Goal: Check status: Check status

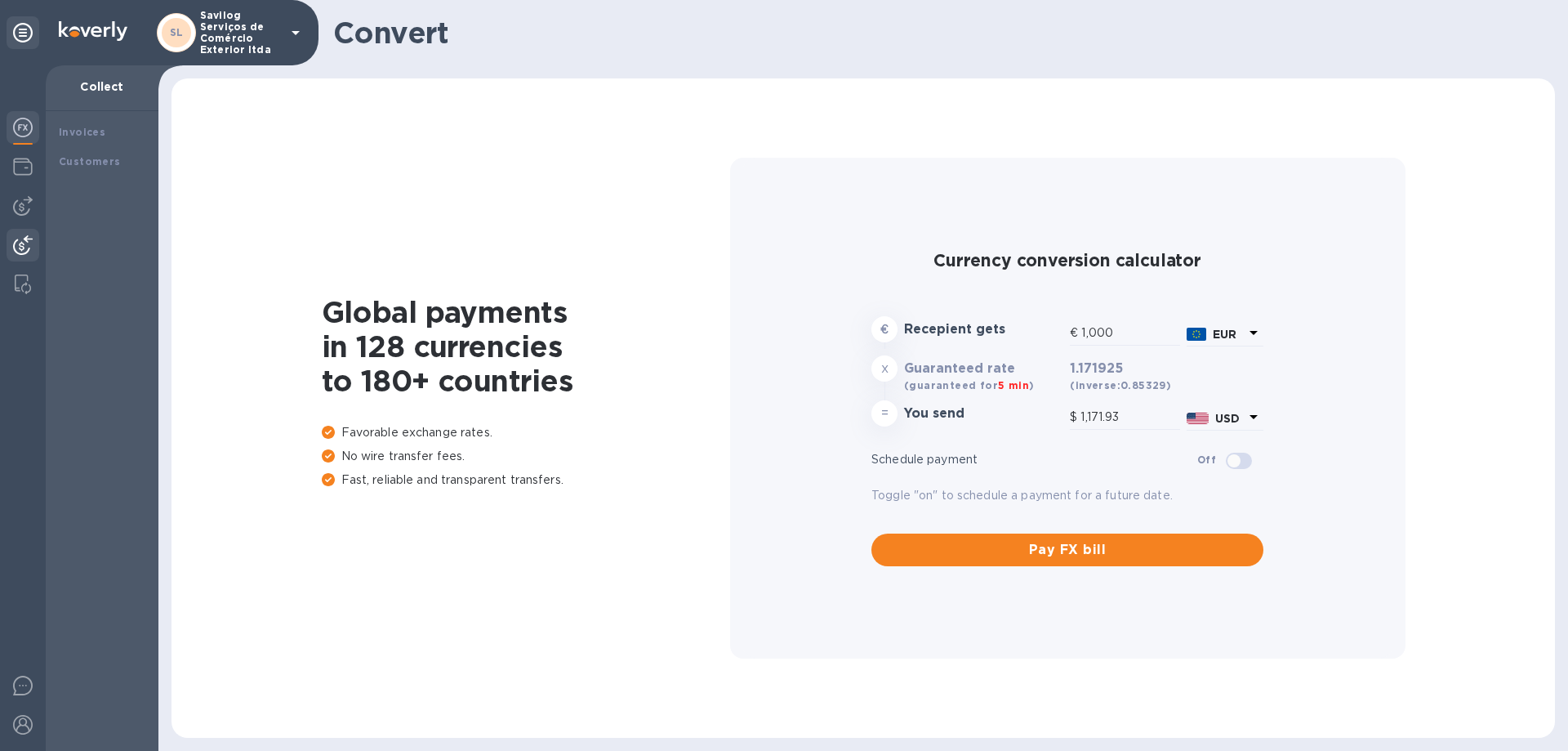
type input "1,171.93"
click at [35, 181] on div at bounding box center [22, 168] width 33 height 36
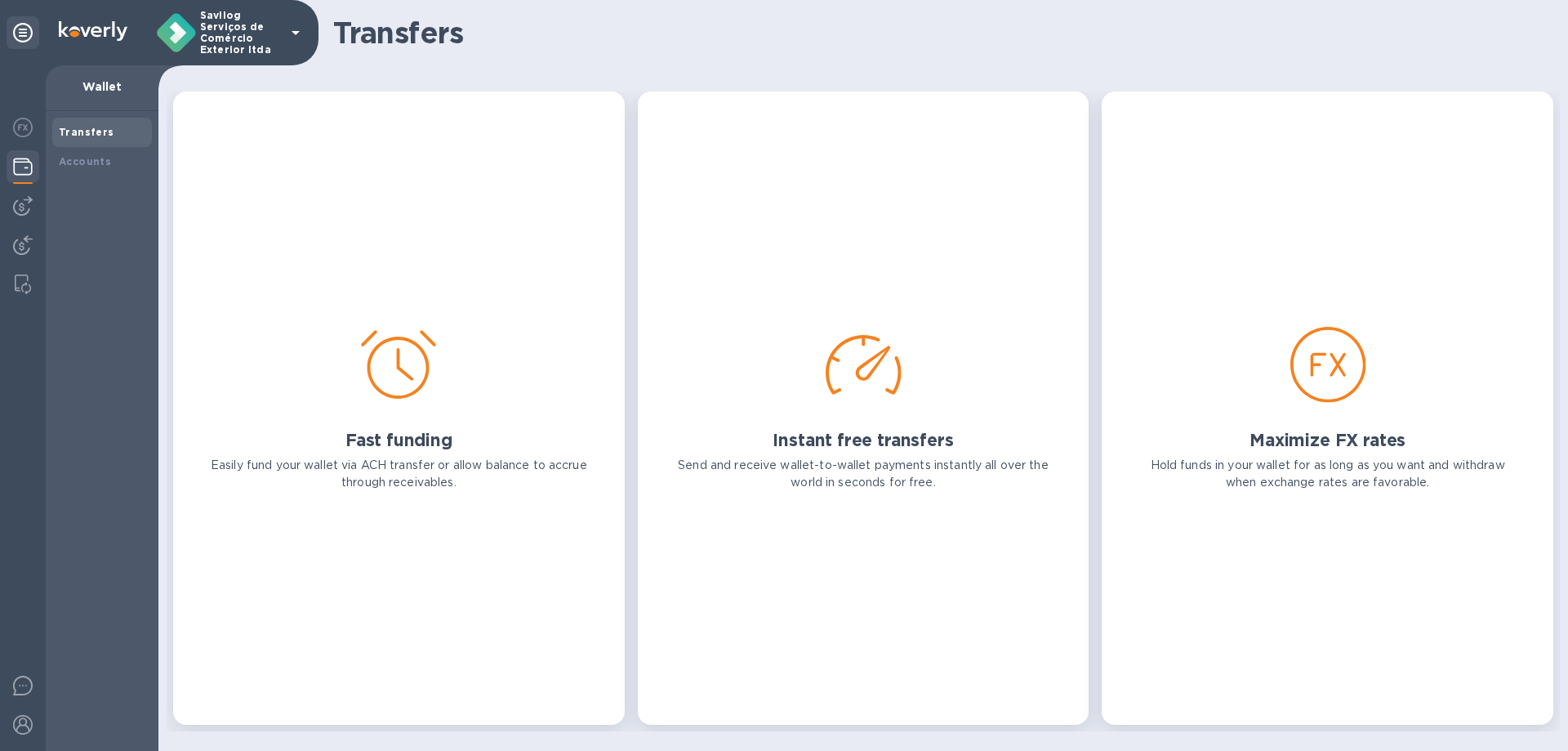
click at [29, 179] on div at bounding box center [22, 168] width 33 height 36
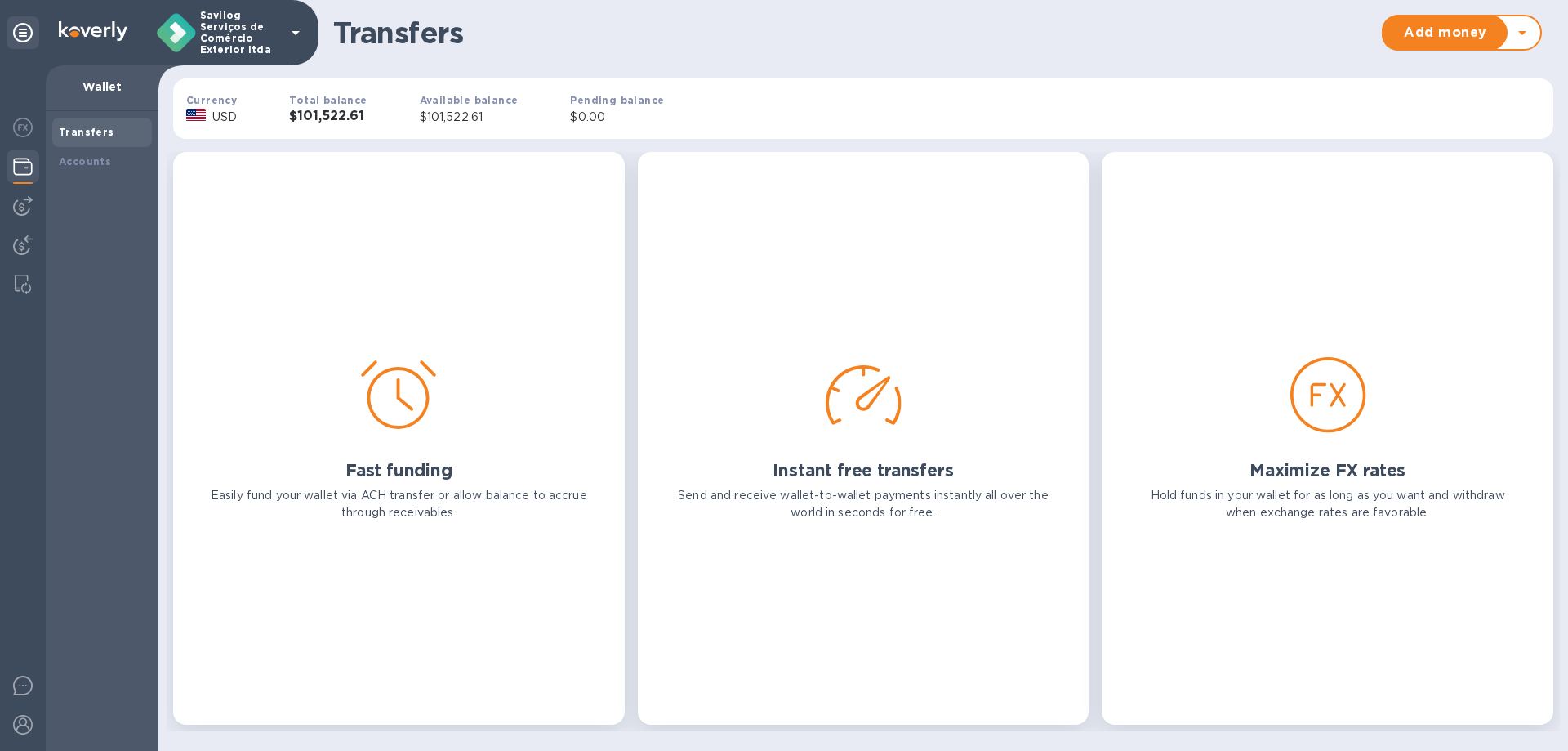
click at [238, 112] on div "USD" at bounding box center [224, 116] width 31 height 23
click at [107, 162] on div "Accounts" at bounding box center [101, 162] width 86 height 17
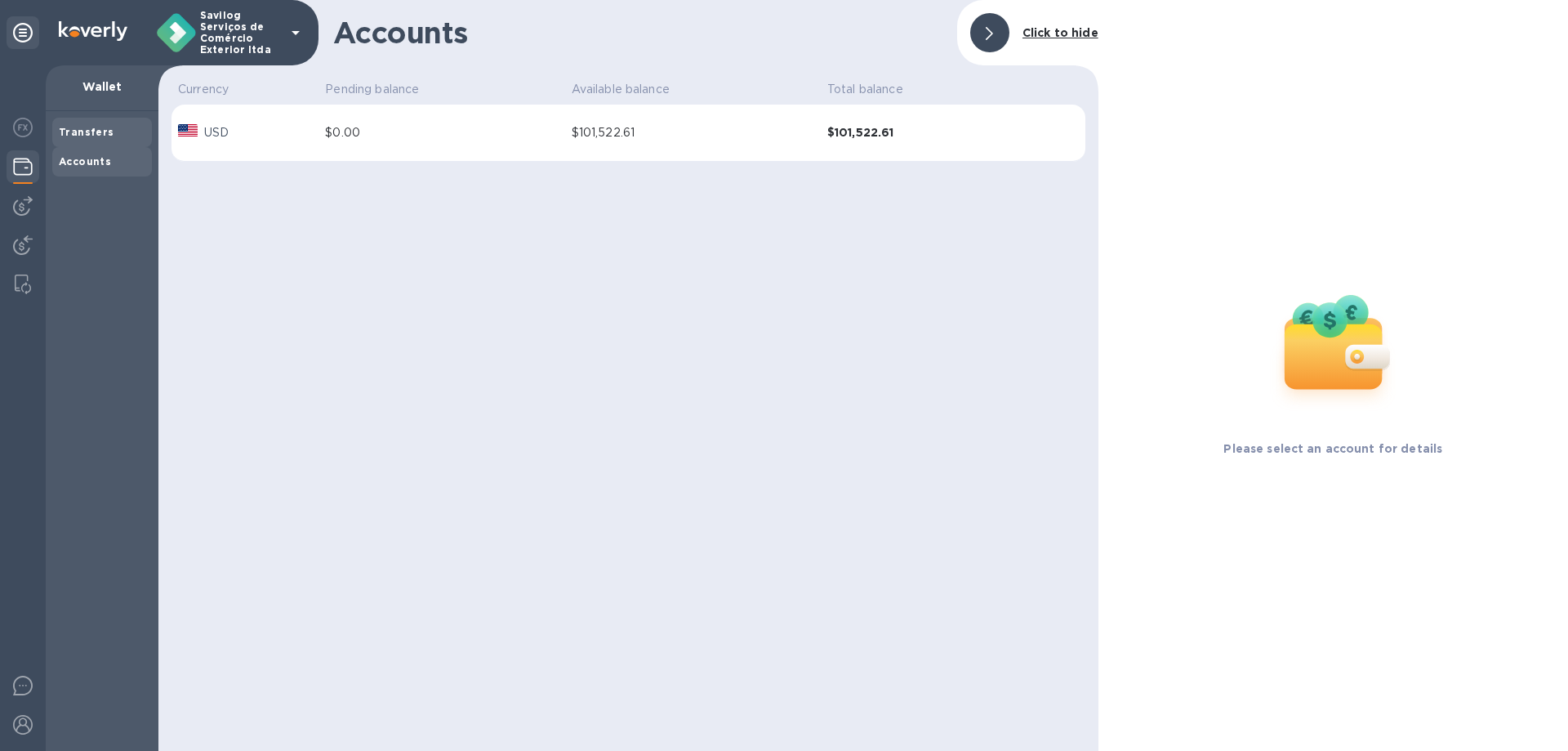
click at [106, 121] on div "Transfers" at bounding box center [101, 133] width 99 height 30
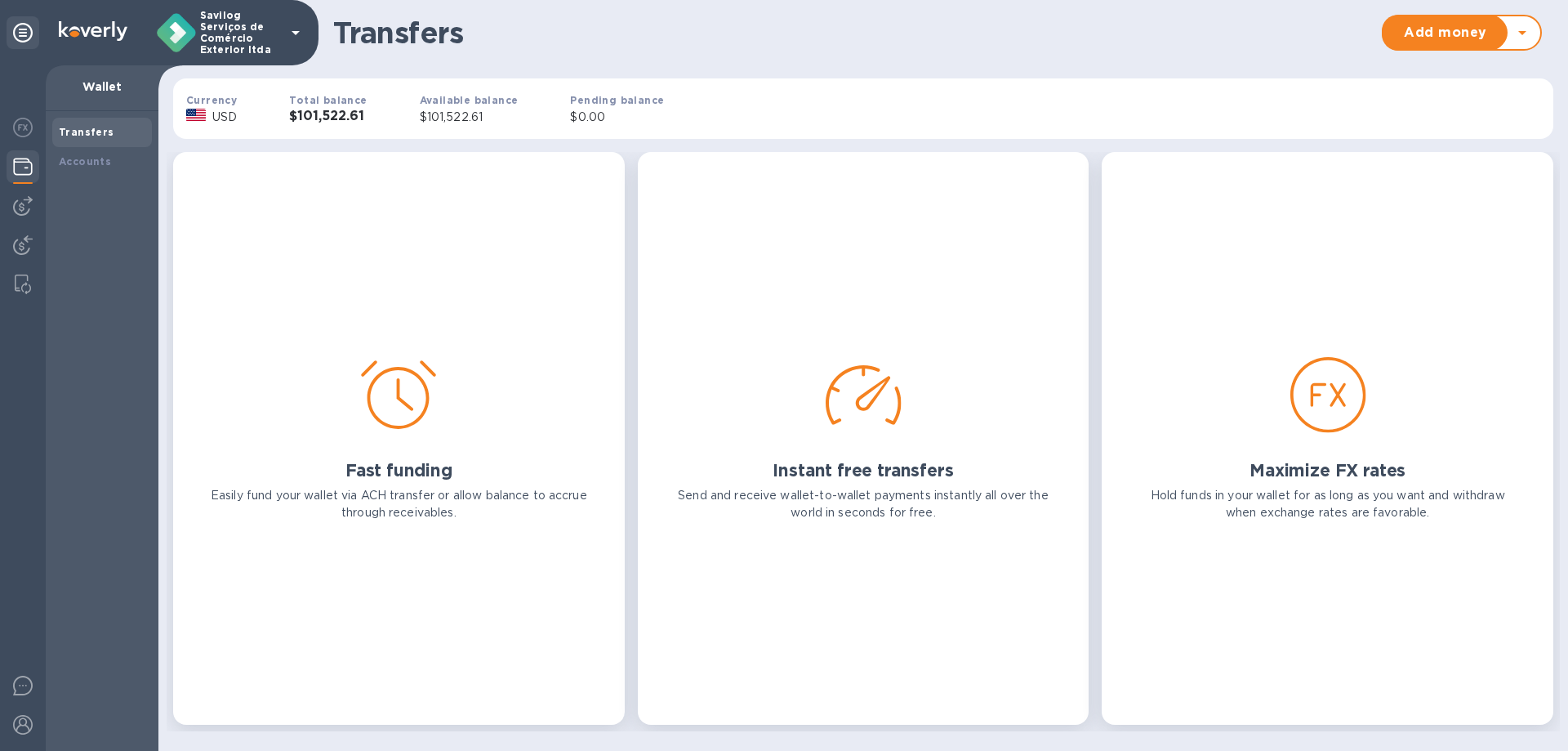
click at [458, 125] on p "$101,522.61" at bounding box center [469, 117] width 99 height 17
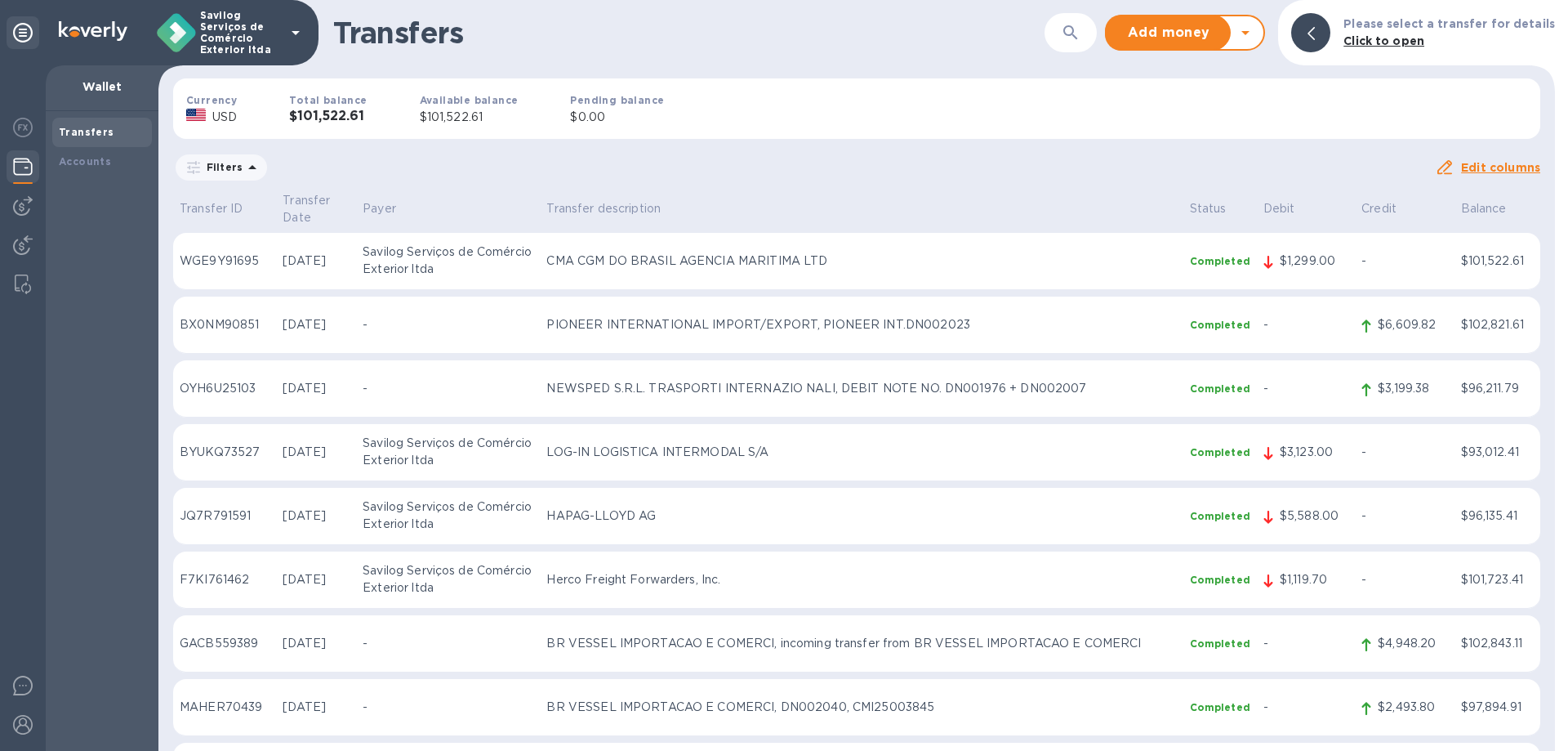
click at [247, 172] on icon at bounding box center [252, 167] width 20 height 20
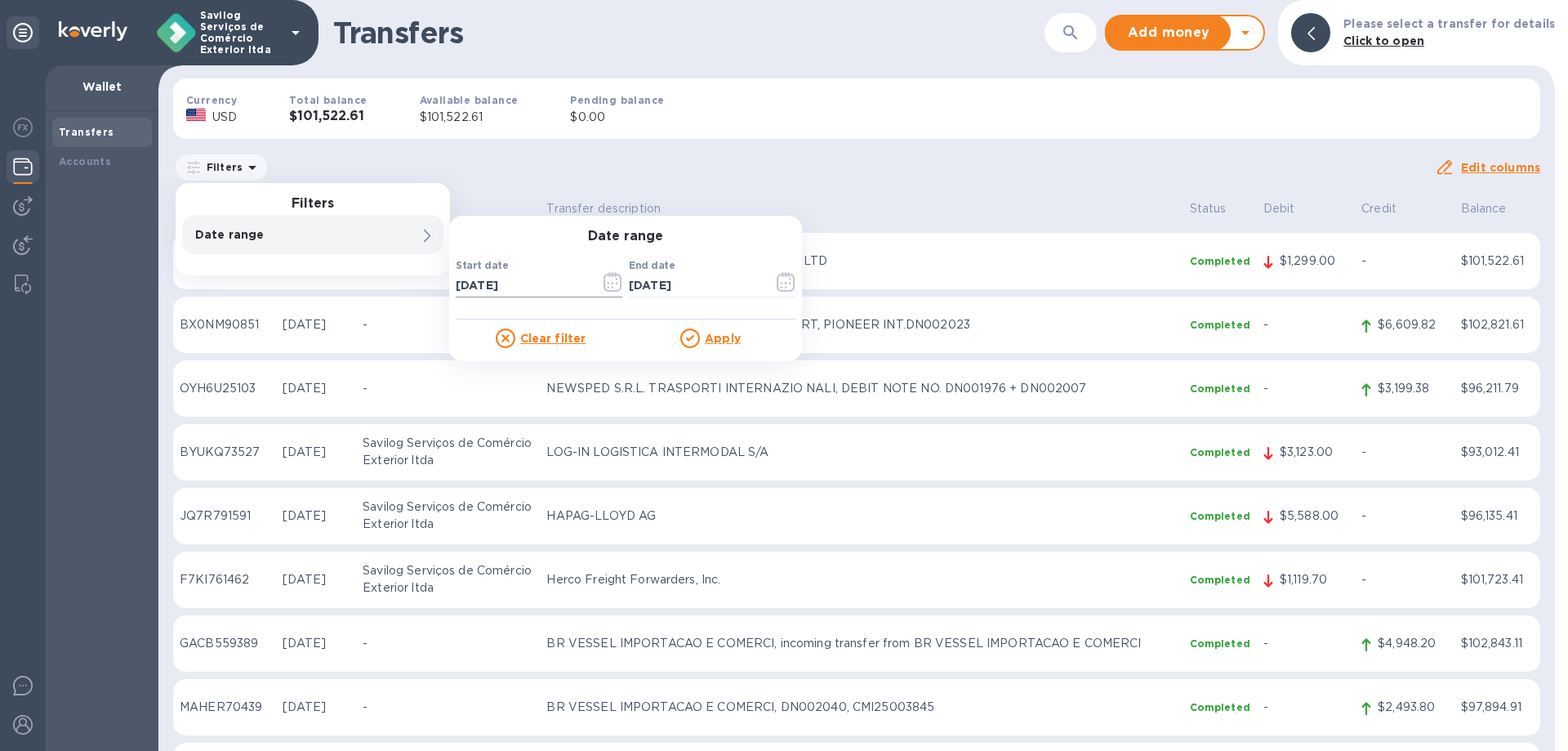
click at [521, 284] on input "[DATE]" at bounding box center [520, 285] width 131 height 24
click at [462, 275] on input "[DATE]" at bounding box center [520, 285] width 131 height 24
click at [609, 276] on icon "button" at bounding box center [613, 282] width 19 height 20
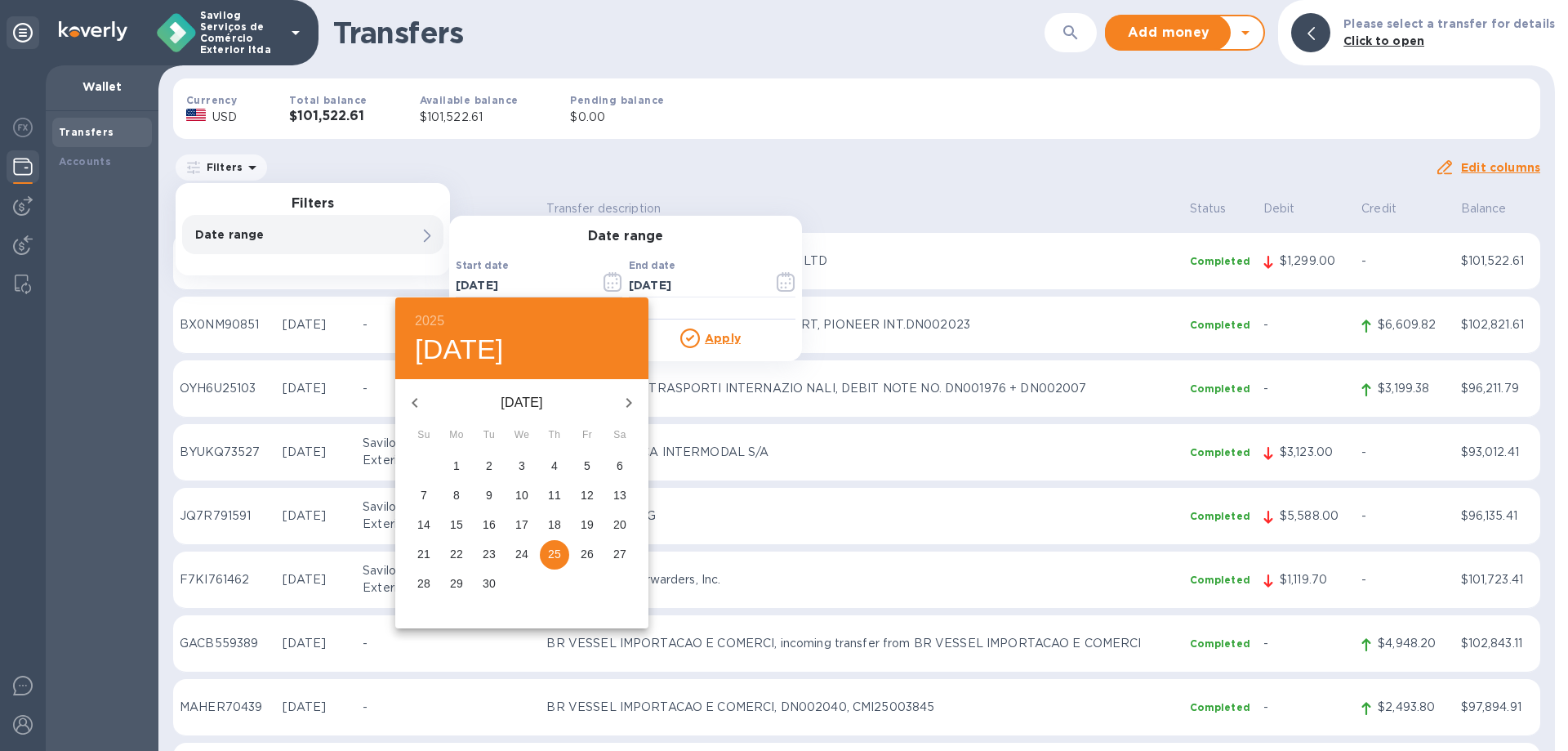
click at [405, 402] on icon "button" at bounding box center [415, 402] width 20 height 20
click at [555, 457] on p "3" at bounding box center [554, 466] width 7 height 17
type input "[DATE]"
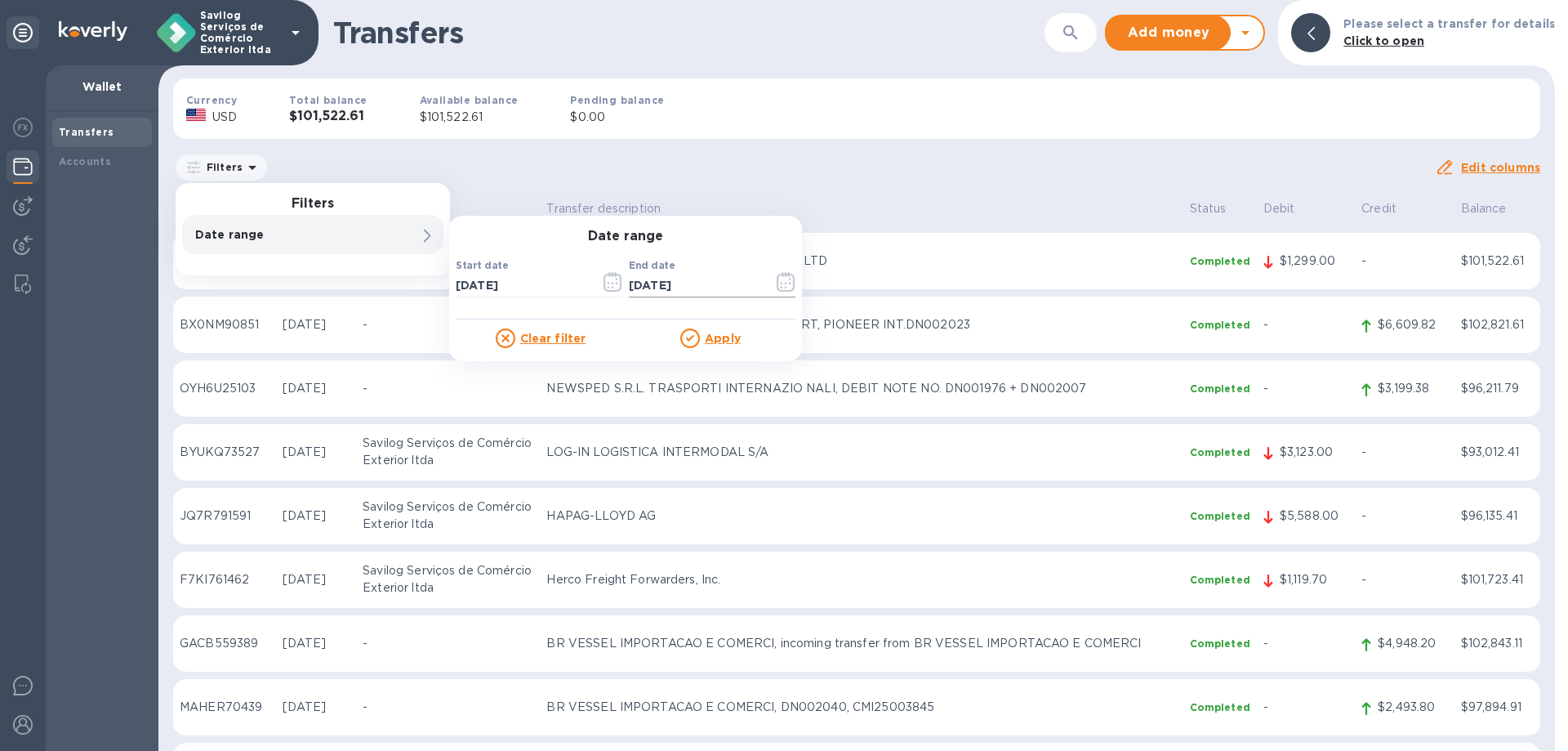
click at [691, 286] on input "[DATE]" at bounding box center [694, 285] width 131 height 24
click at [619, 286] on icon "button" at bounding box center [613, 282] width 19 height 20
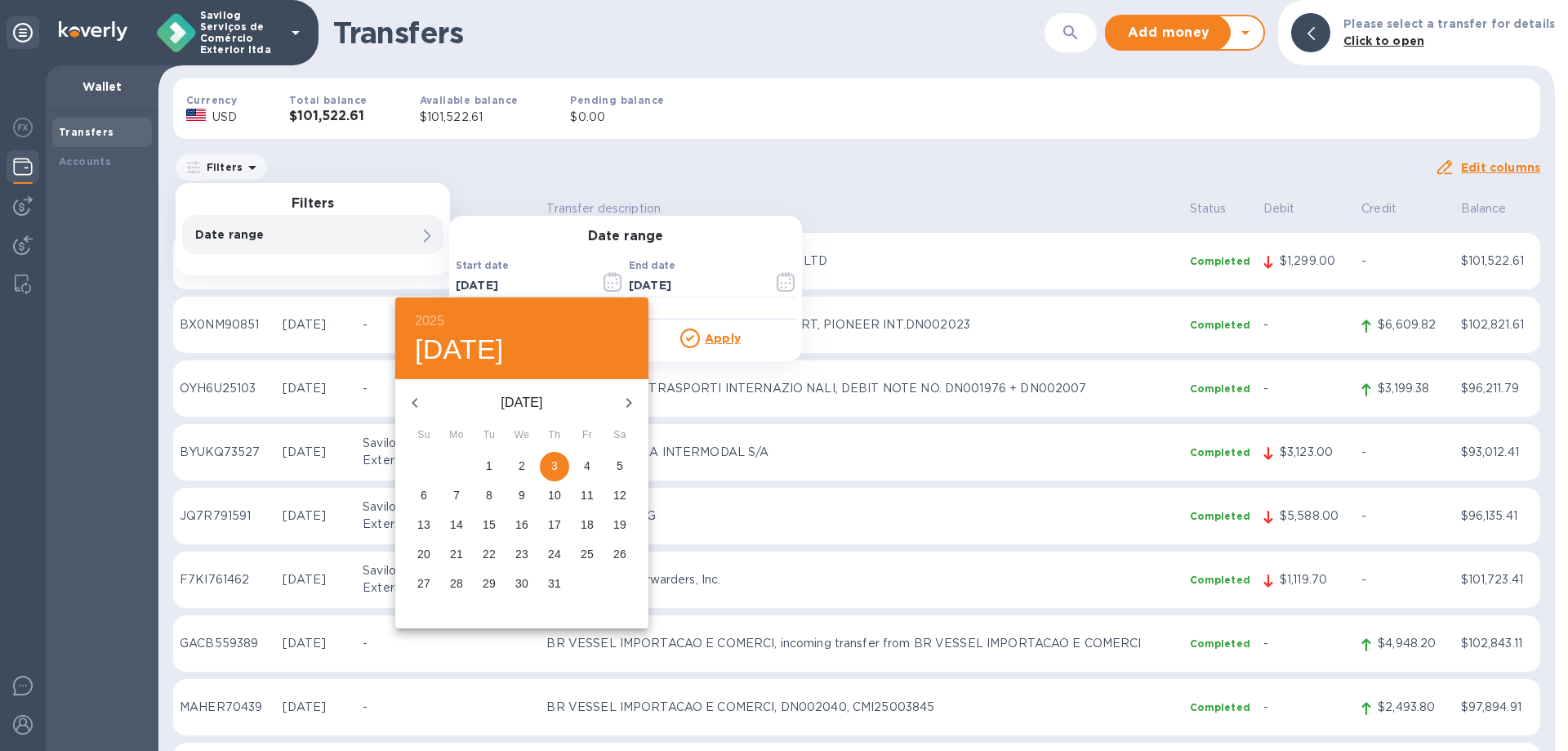
click at [560, 468] on span "3" at bounding box center [555, 466] width 30 height 17
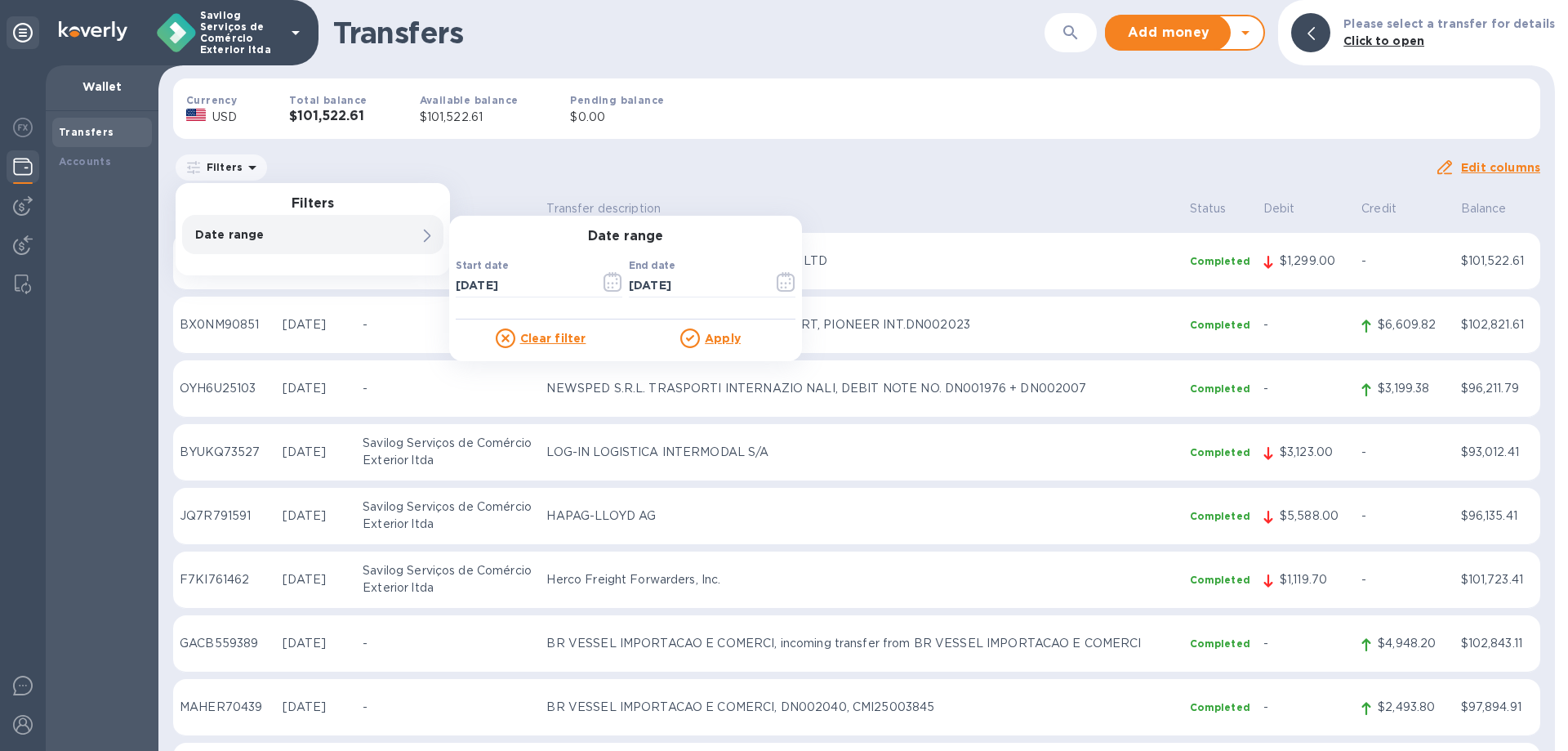
click at [722, 345] on u "Apply" at bounding box center [722, 338] width 36 height 13
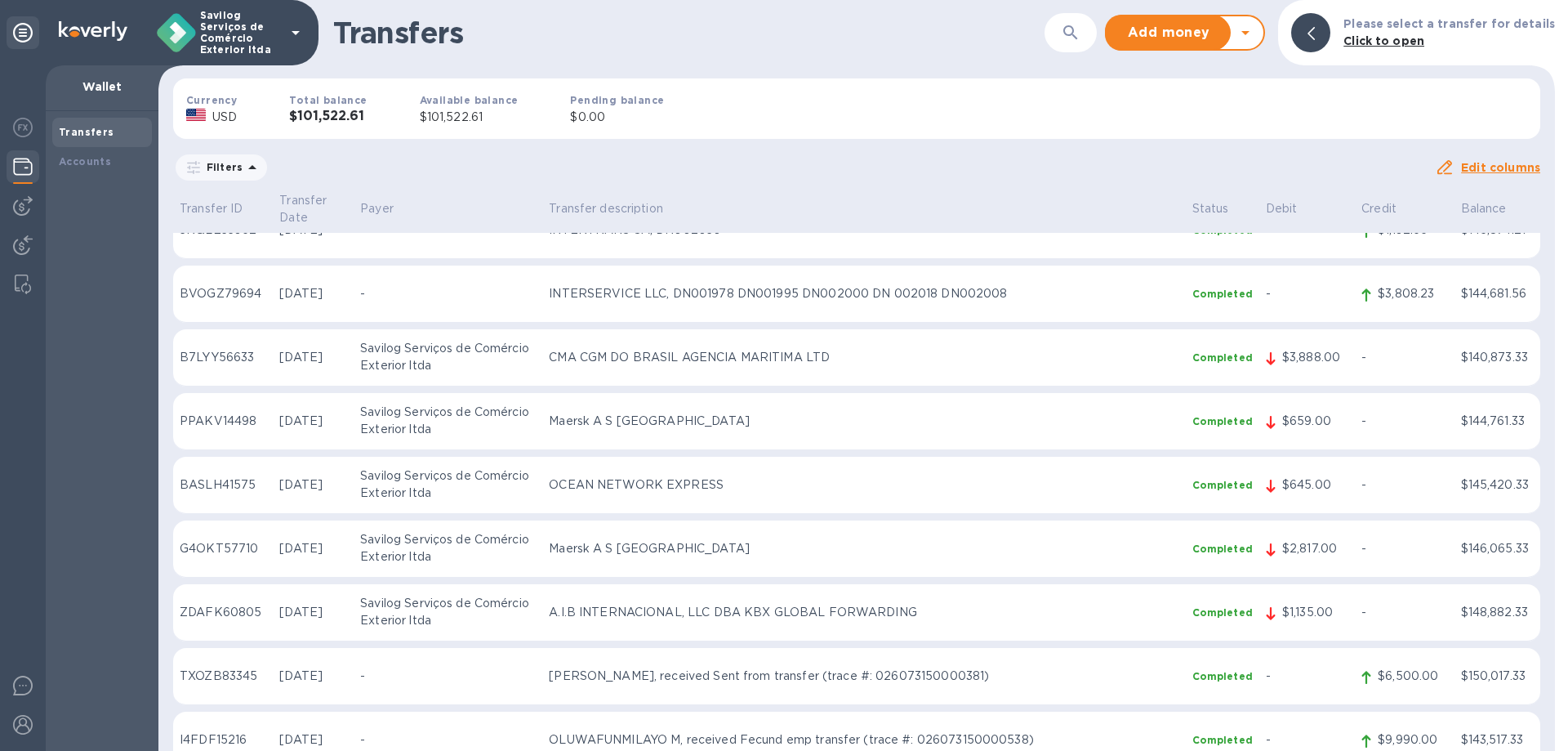
click at [582, 329] on td "CMA CGM DO BRASIL AGENCIA MARITIMA LTD" at bounding box center [864, 358] width 643 height 58
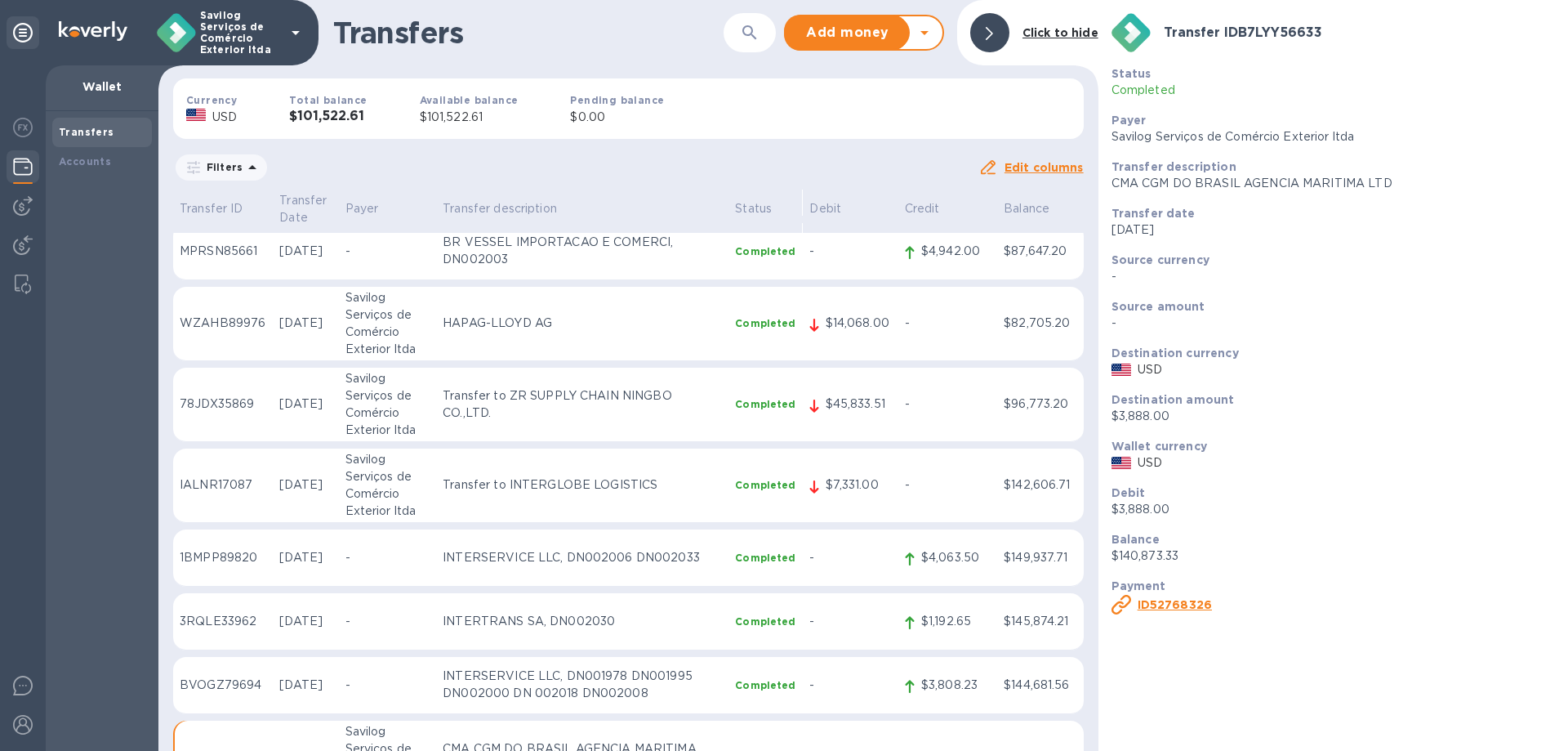
scroll to position [1302, 0]
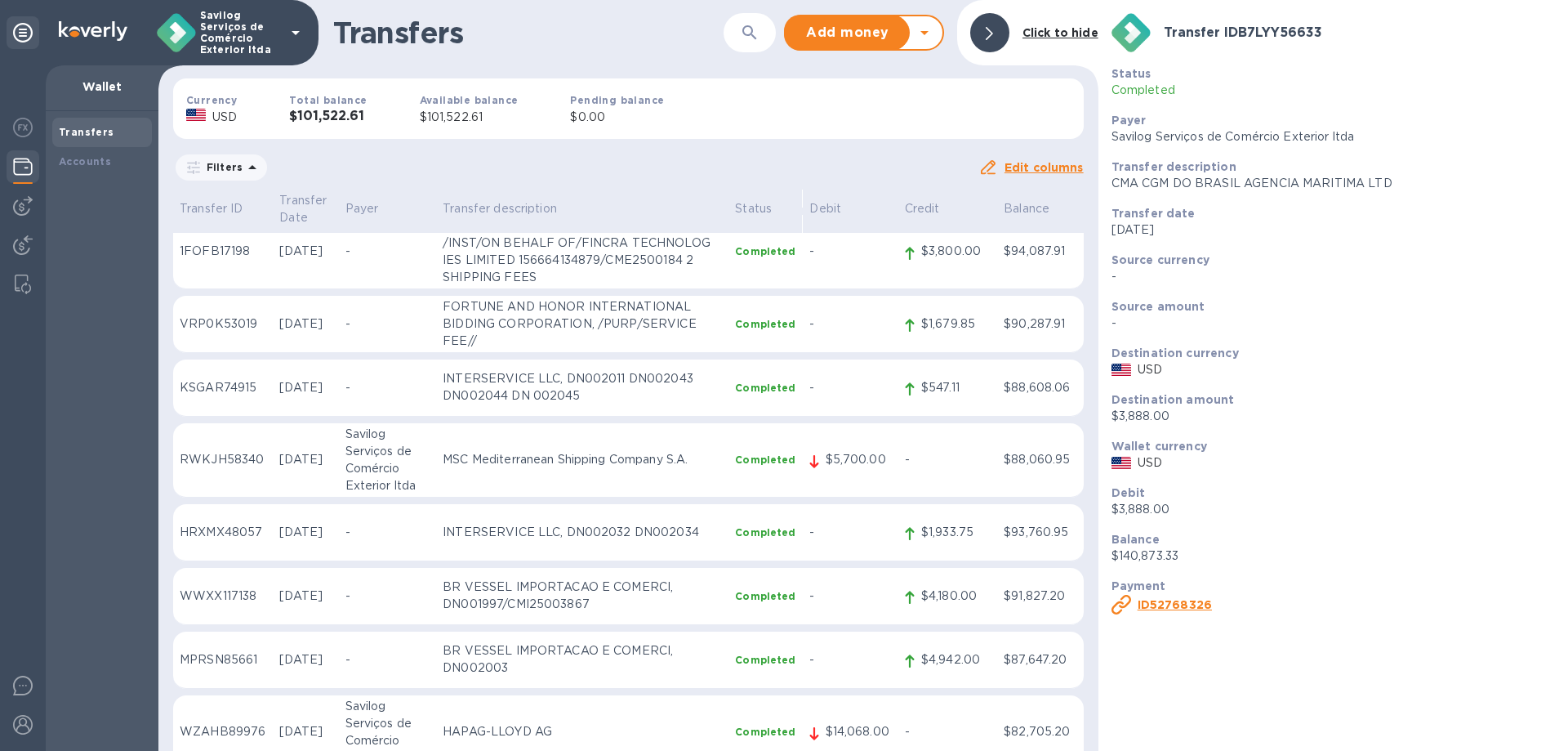
click at [0, 0] on p "Date range : [DATE] to [DATE]" at bounding box center [0, 0] width 0 height 0
click at [0, 0] on input "[DATE]" at bounding box center [0, 0] width 0 height 0
click at [0, 0] on icon "button" at bounding box center [0, 0] width 0 height 0
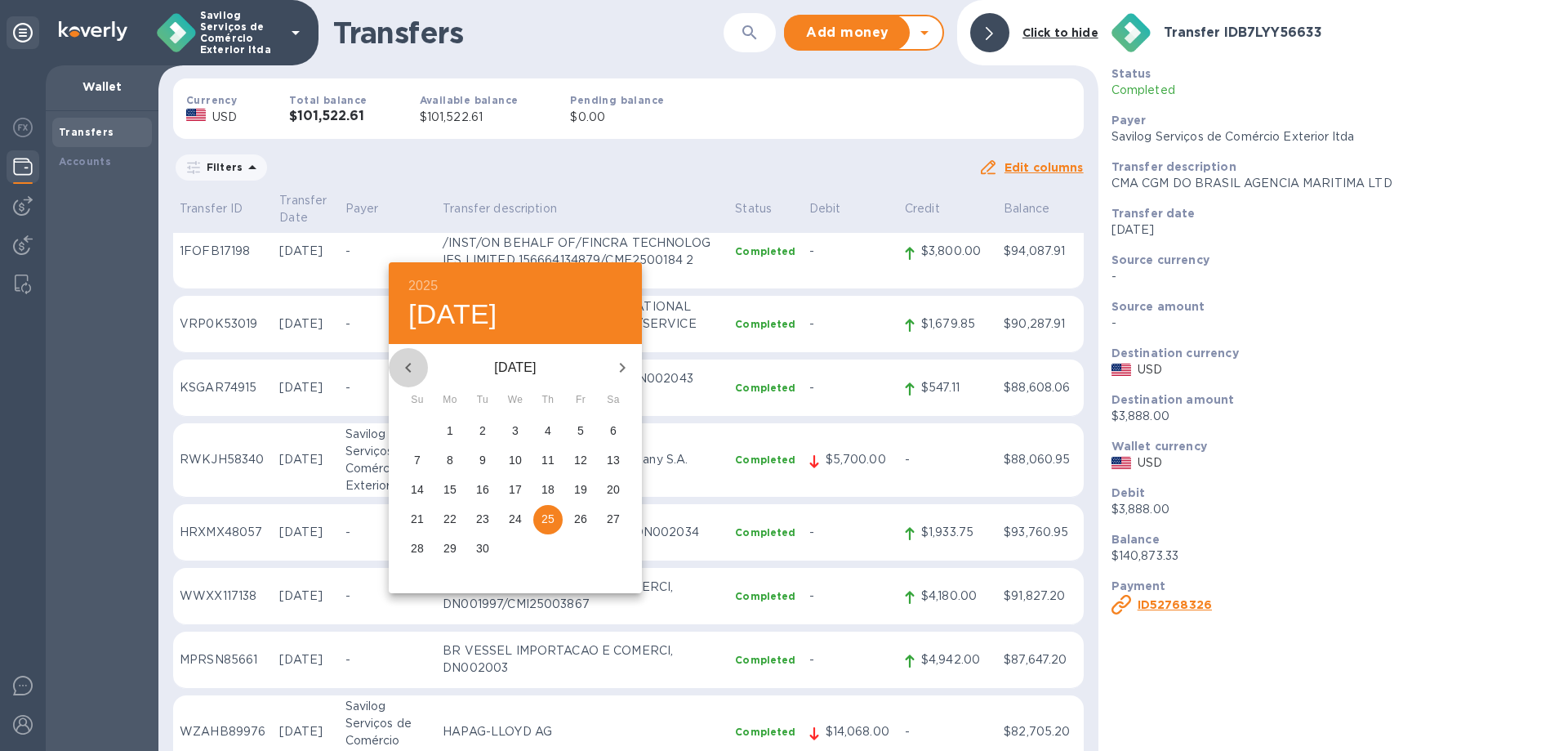
click at [396, 367] on button "button" at bounding box center [408, 367] width 39 height 39
click at [409, 360] on icon "button" at bounding box center [408, 367] width 20 height 20
click at [540, 428] on span "3" at bounding box center [548, 430] width 30 height 17
type input "[DATE]"
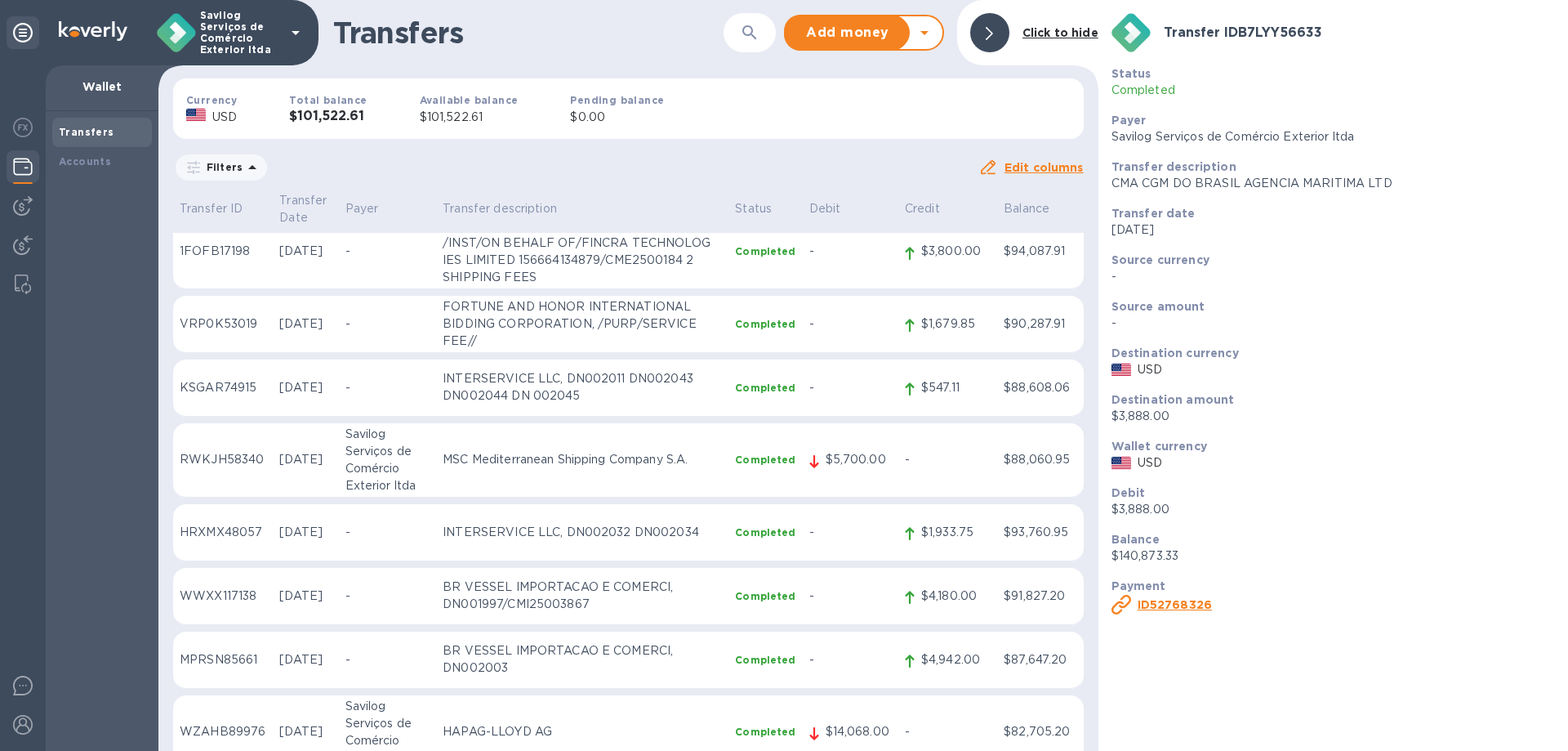
click at [0, 0] on u "Apply" at bounding box center [0, 0] width 0 height 0
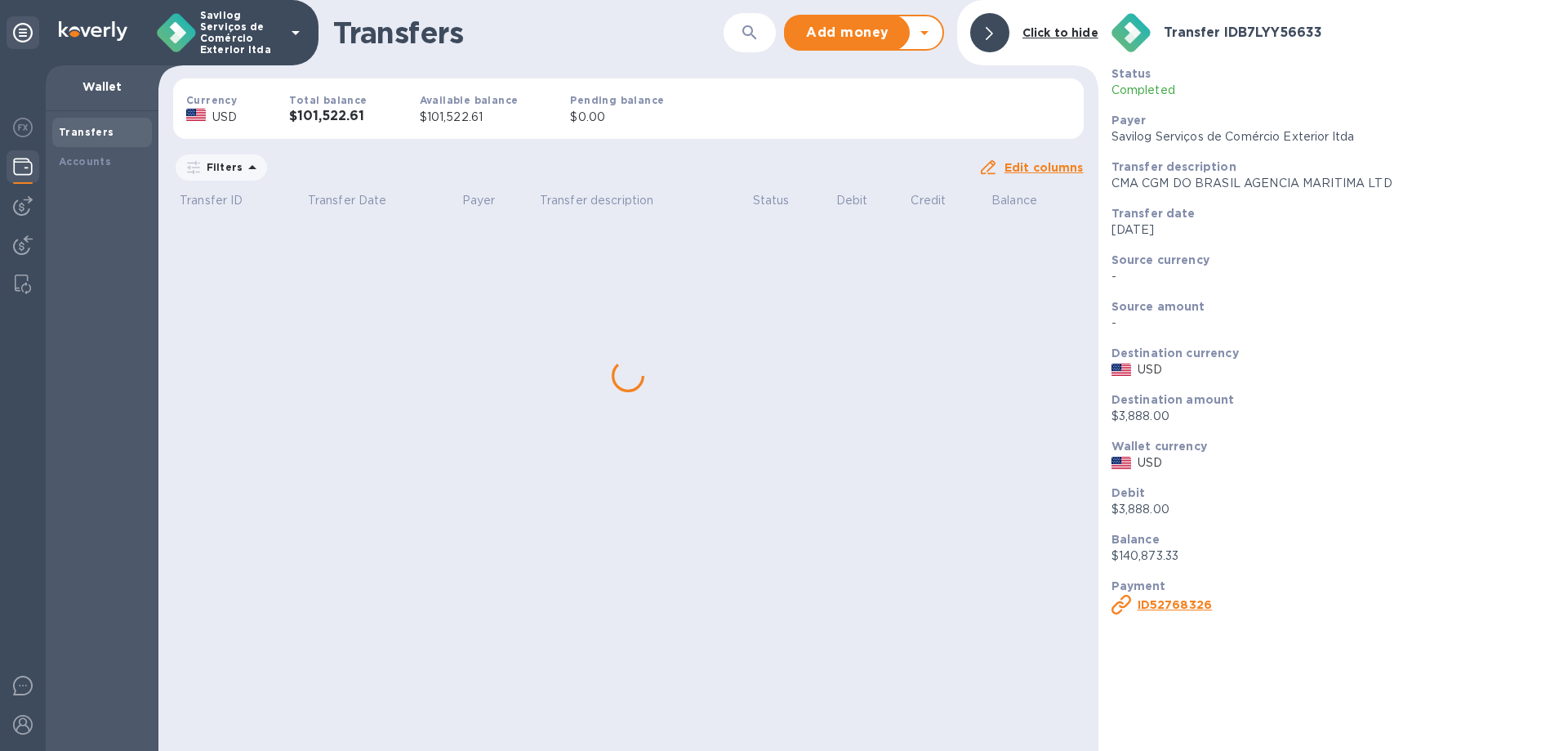
scroll to position [0, 0]
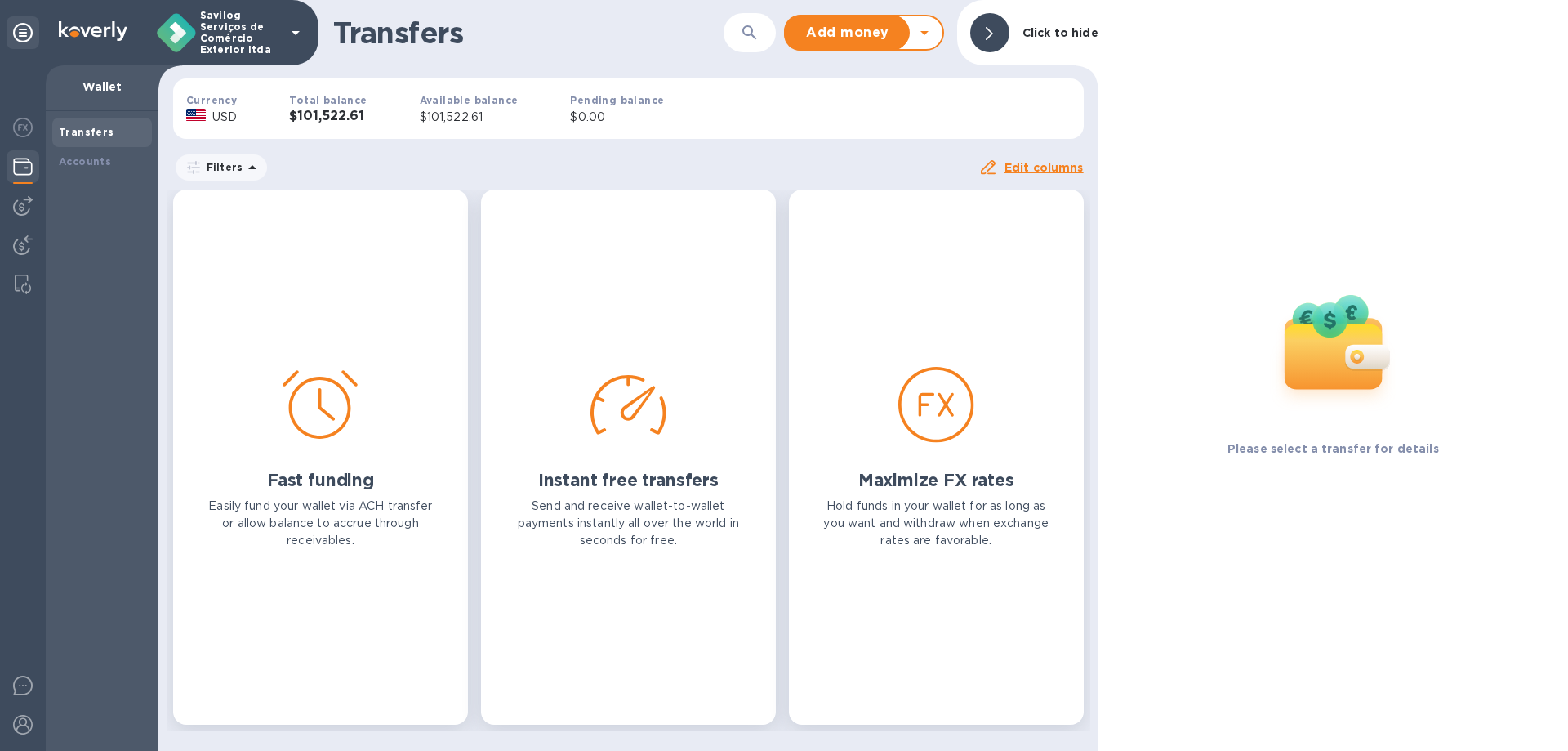
click at [0, 0] on div "Date range : [DATE] to [DATE]" at bounding box center [0, 0] width 0 height 0
